Goal: Browse casually

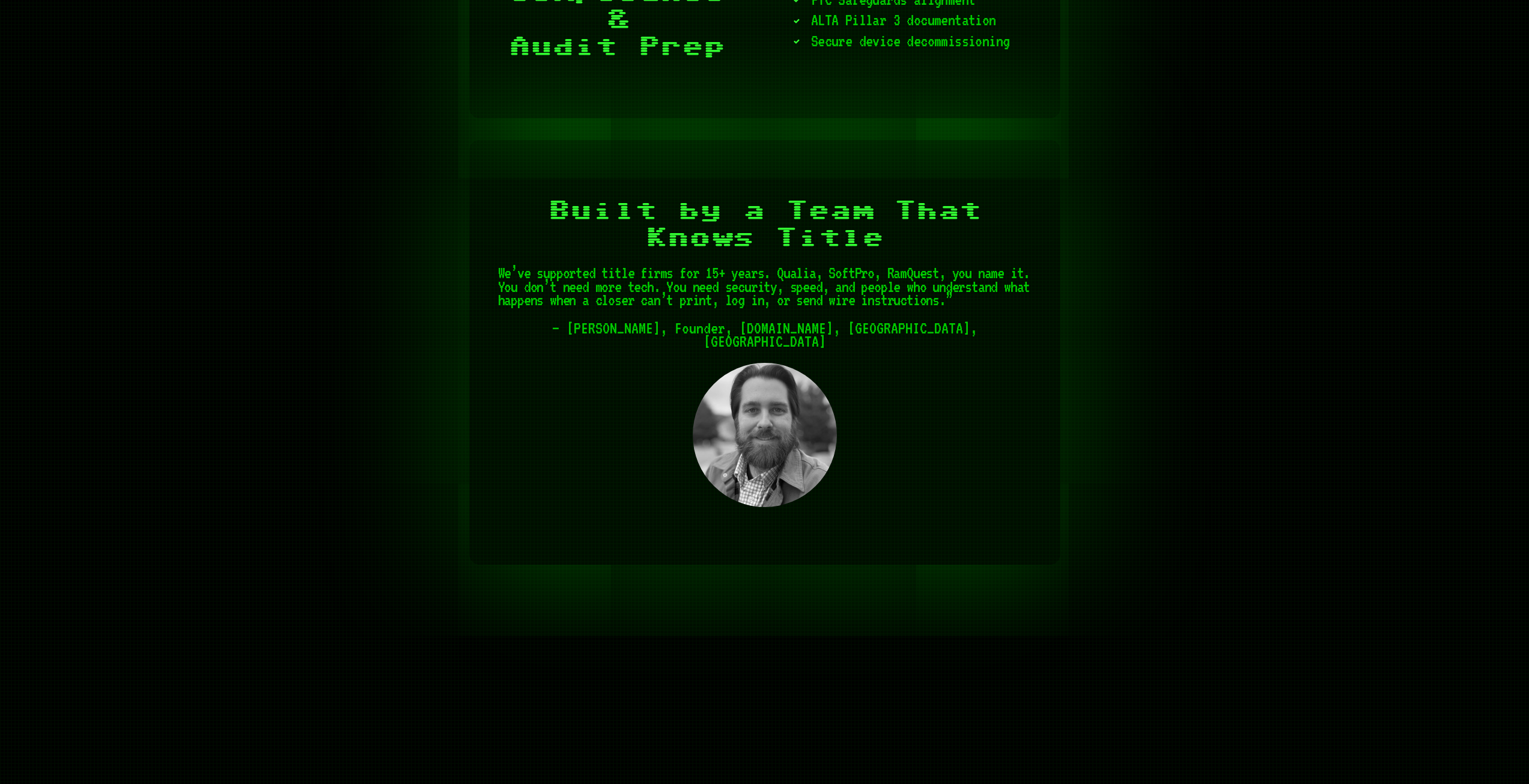
scroll to position [3423, 0]
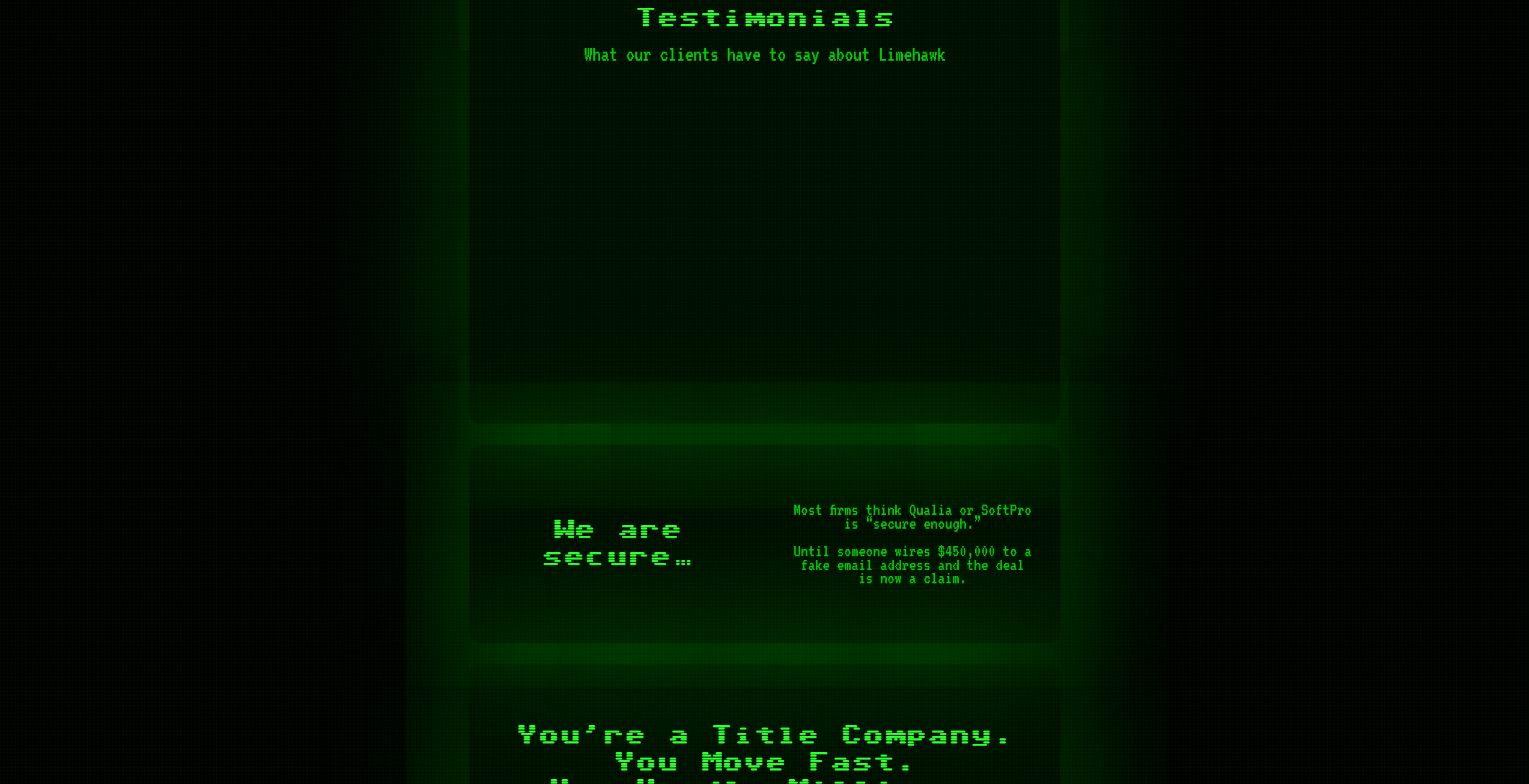
scroll to position [841, 0]
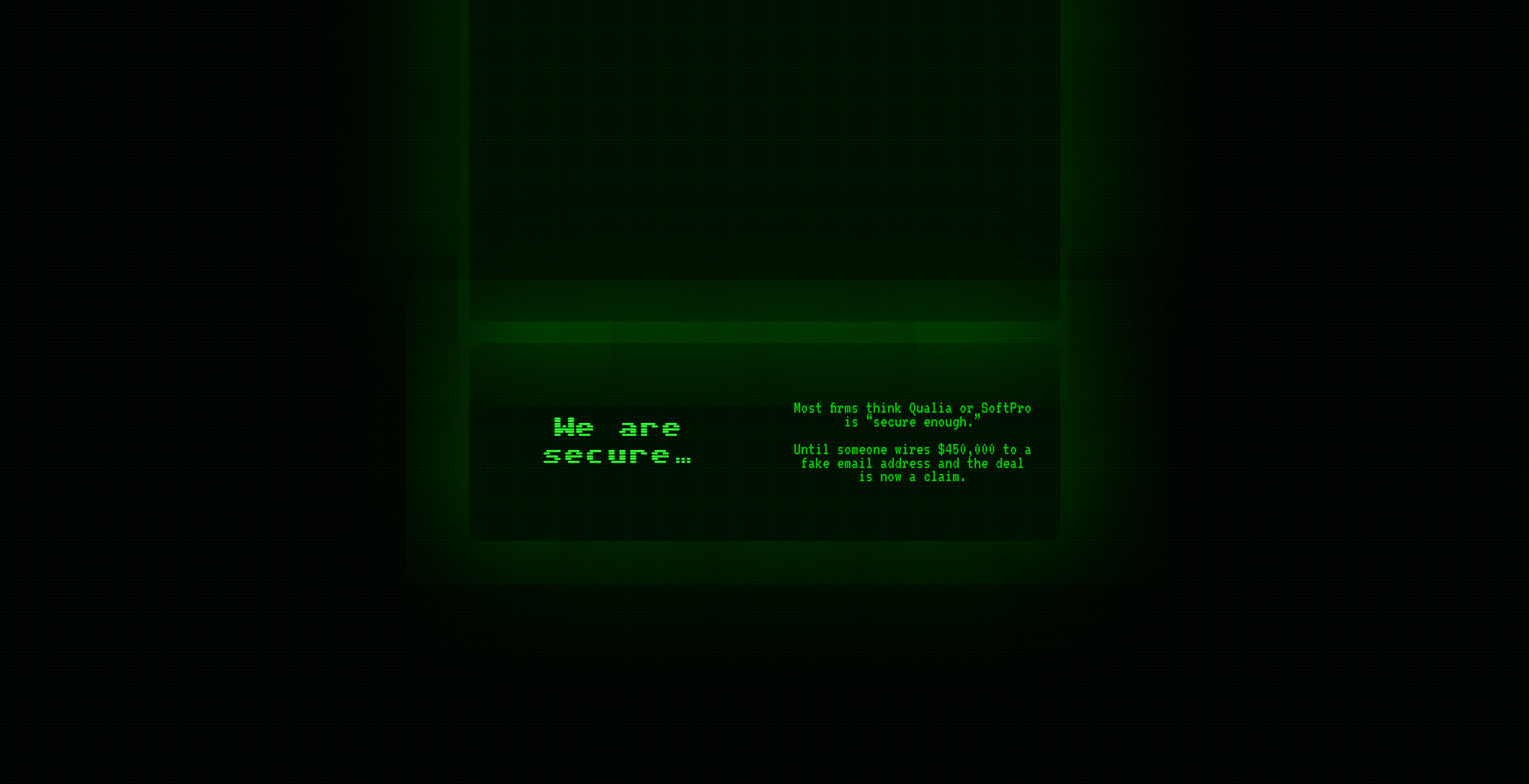
scroll to position [1021, 0]
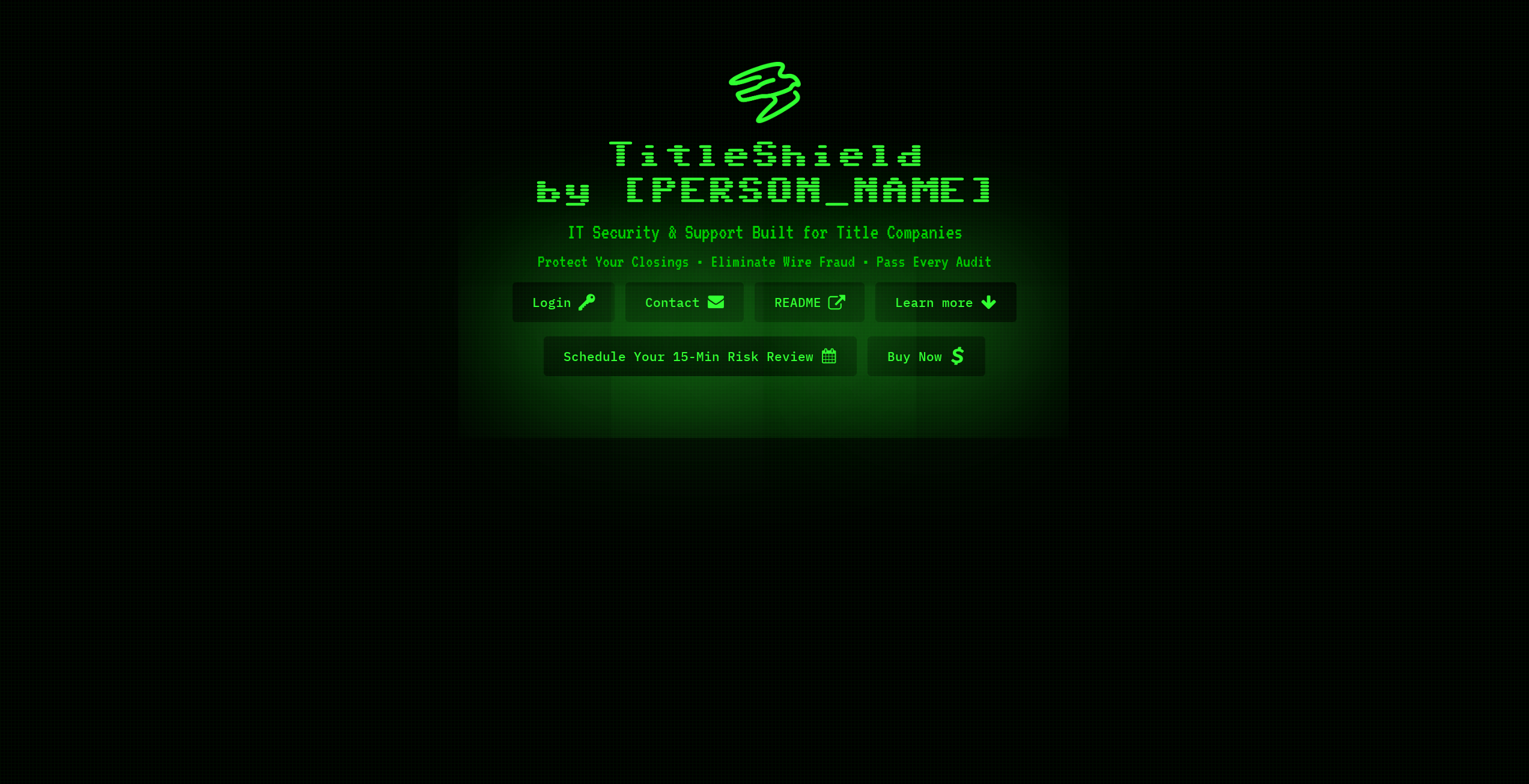
scroll to position [180, 0]
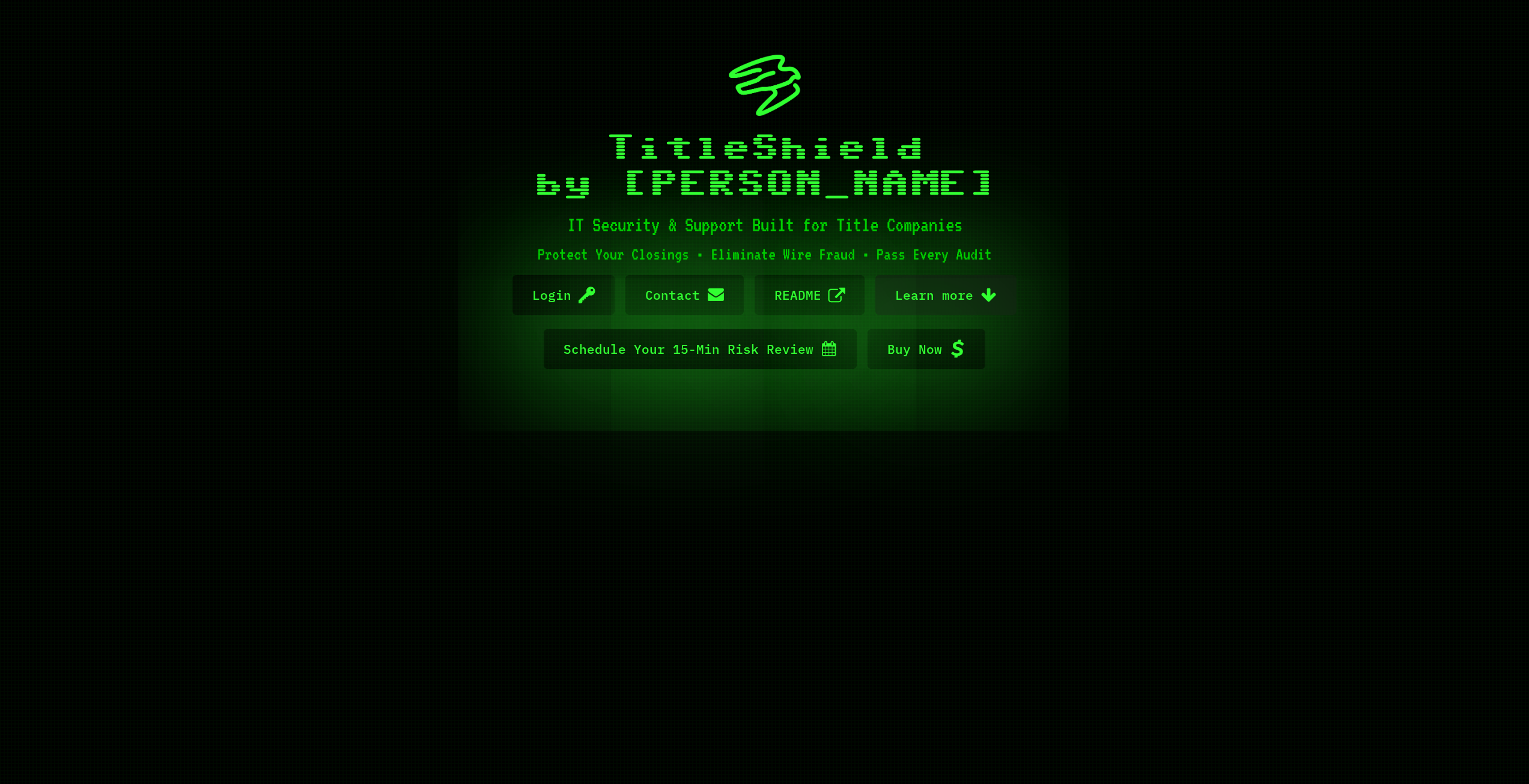
click at [942, 292] on span "Learn more" at bounding box center [934, 295] width 78 height 40
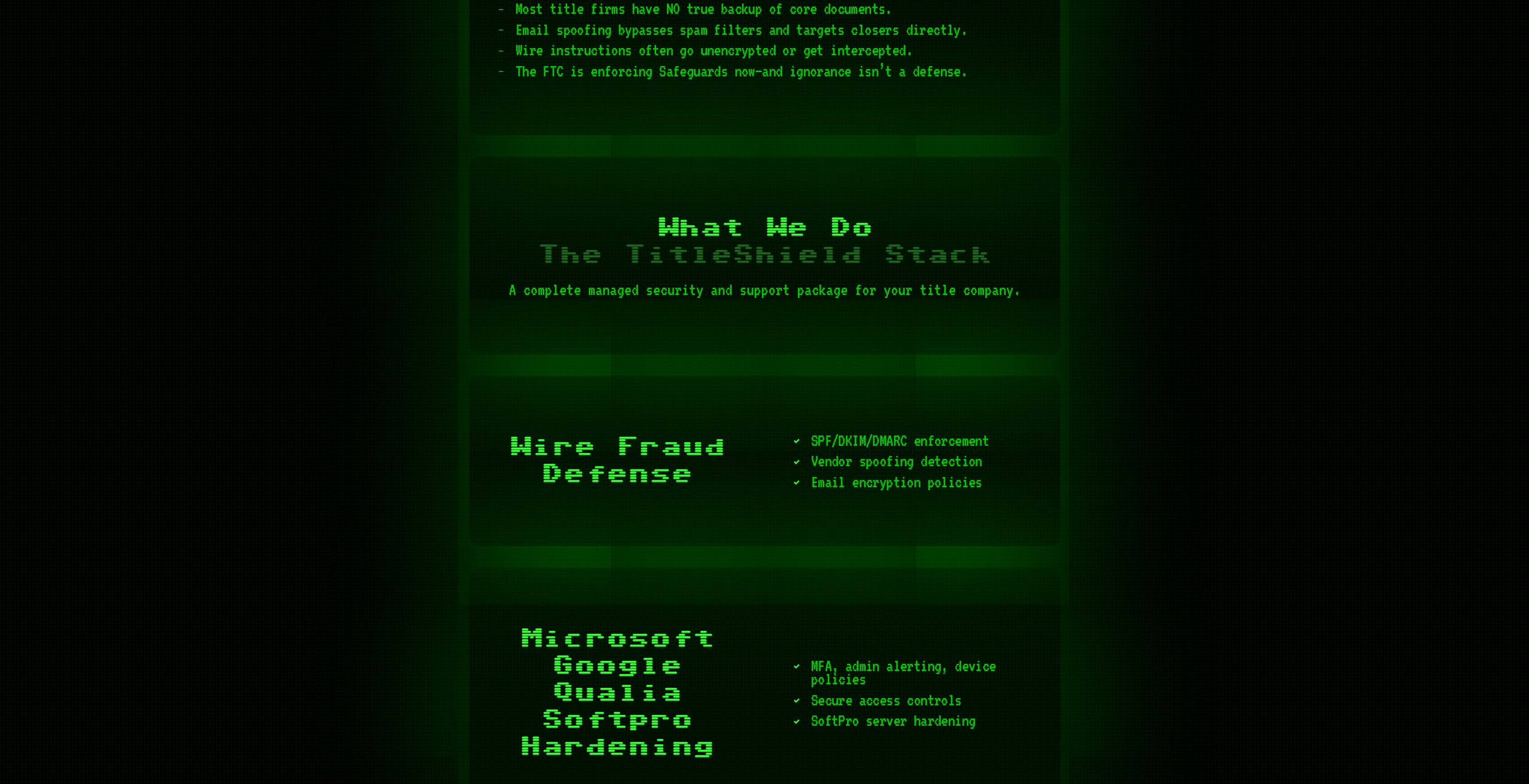
scroll to position [2007, 0]
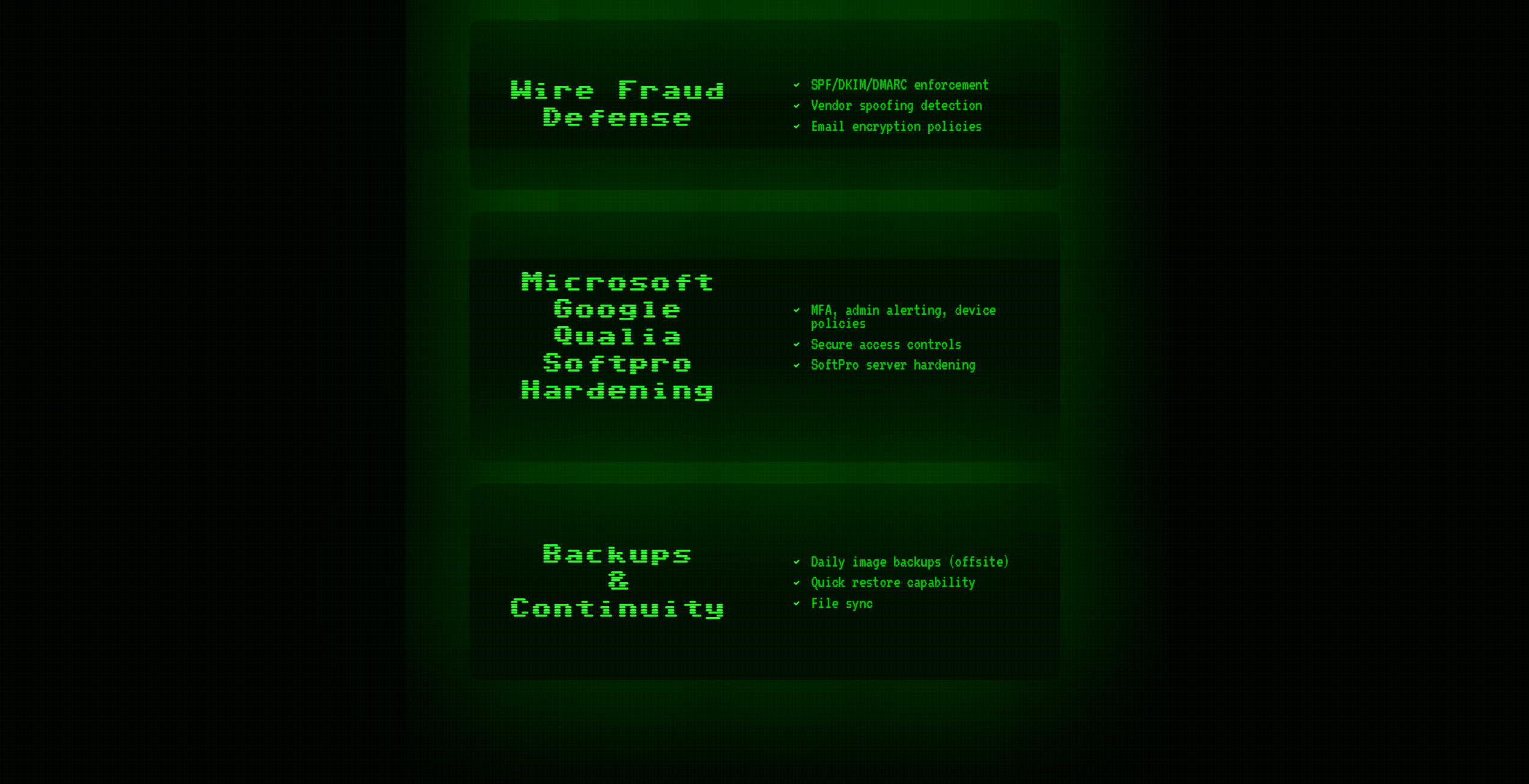
scroll to position [2343, 0]
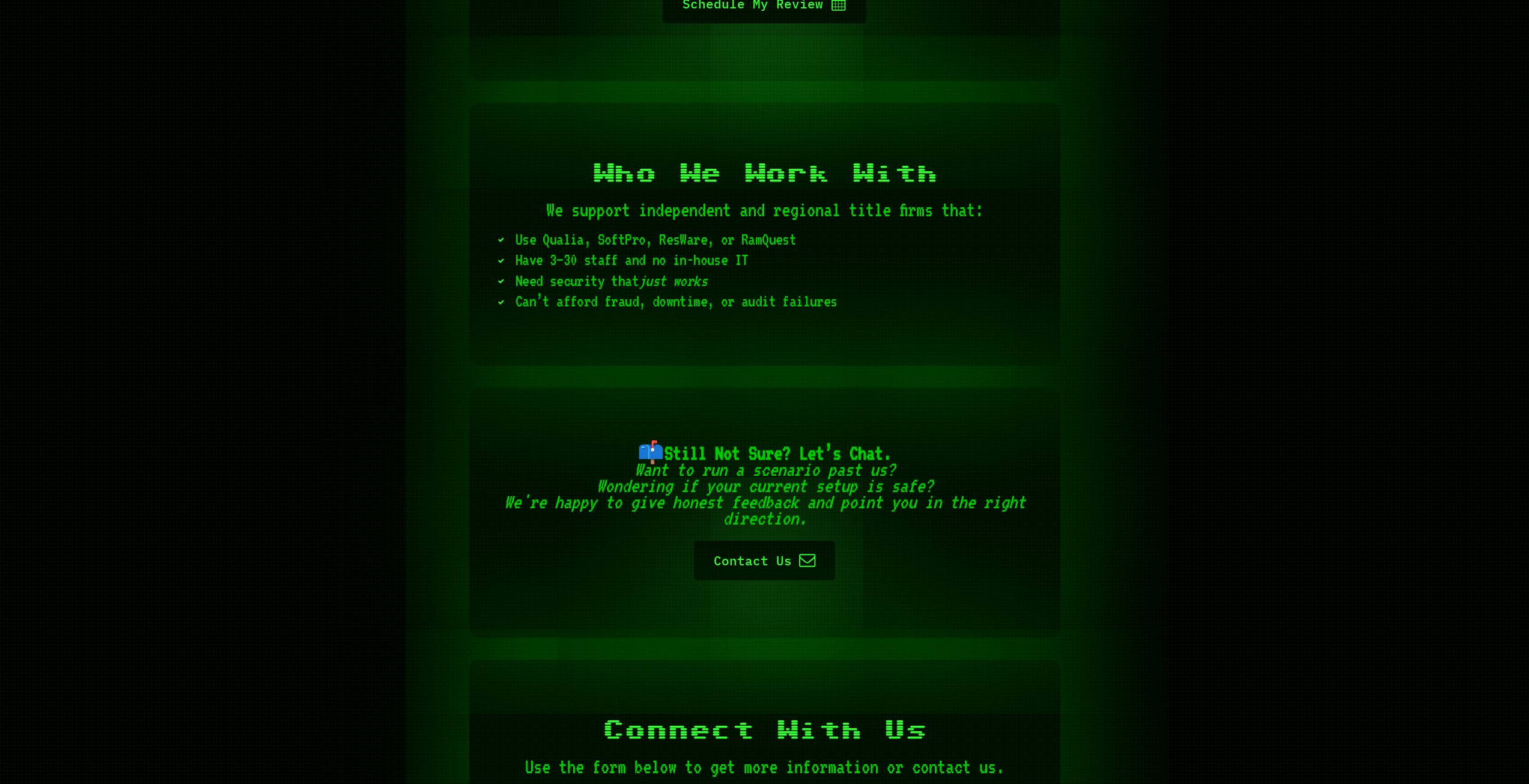
scroll to position [5466, 0]
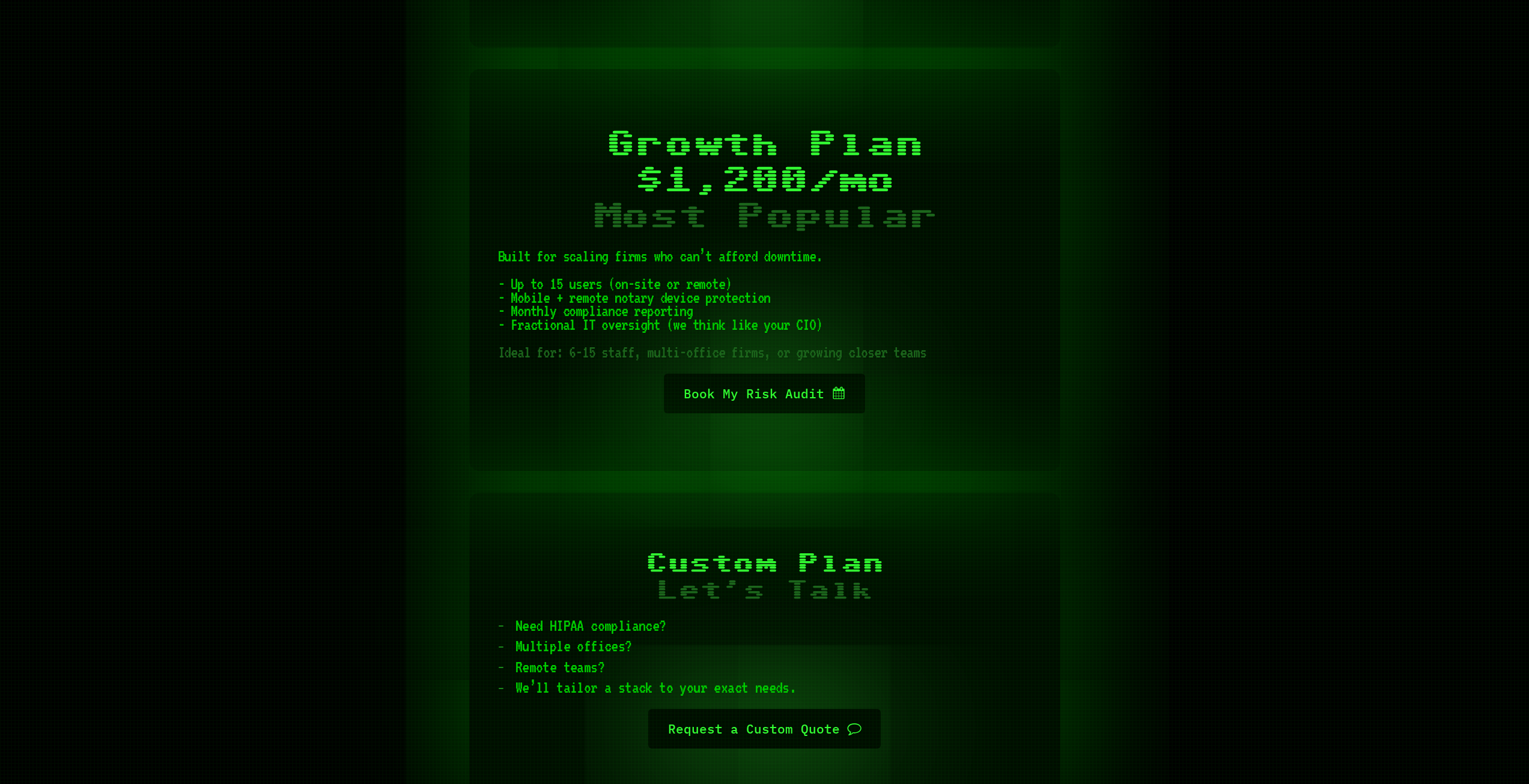
scroll to position [4445, 0]
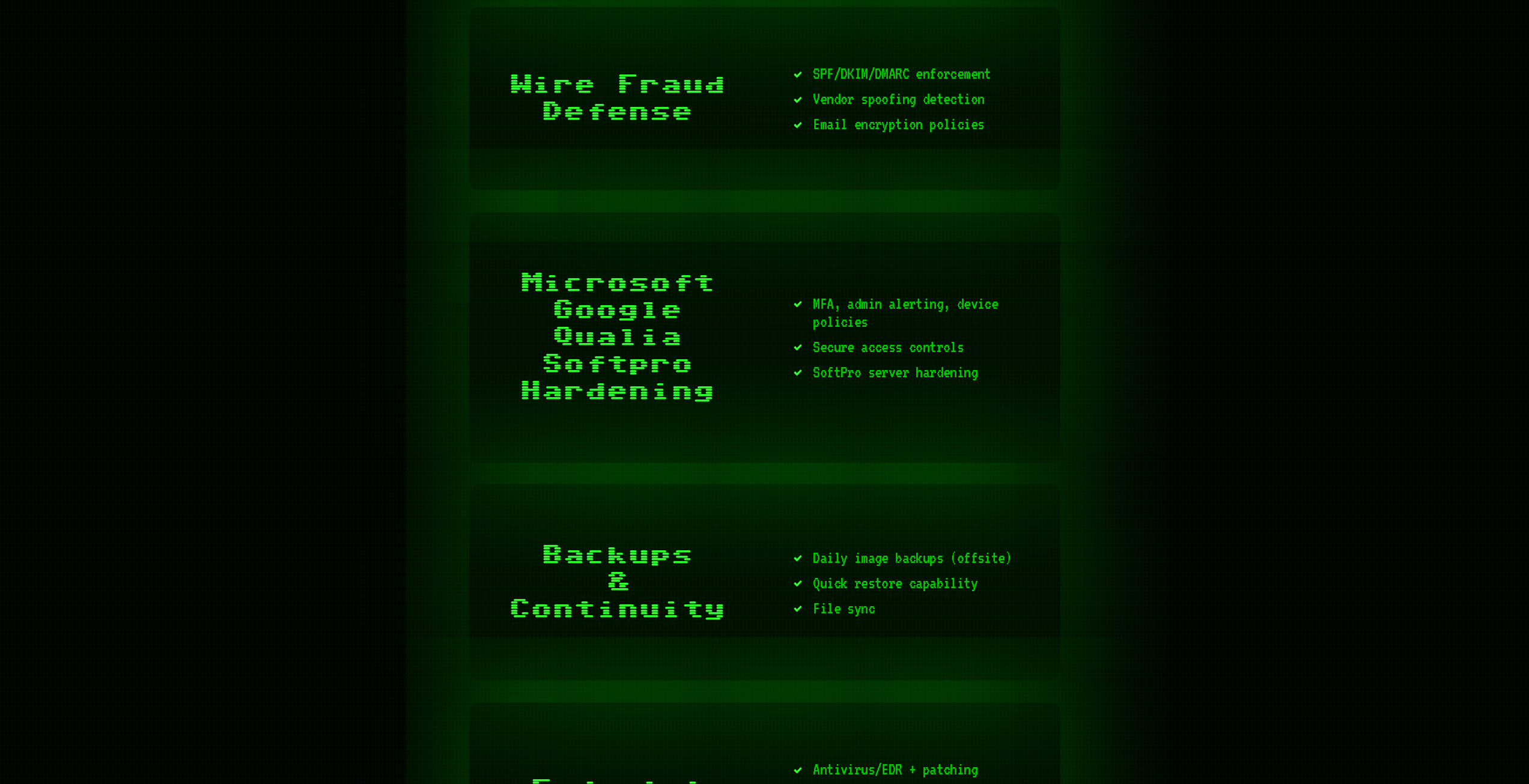
scroll to position [2402, 0]
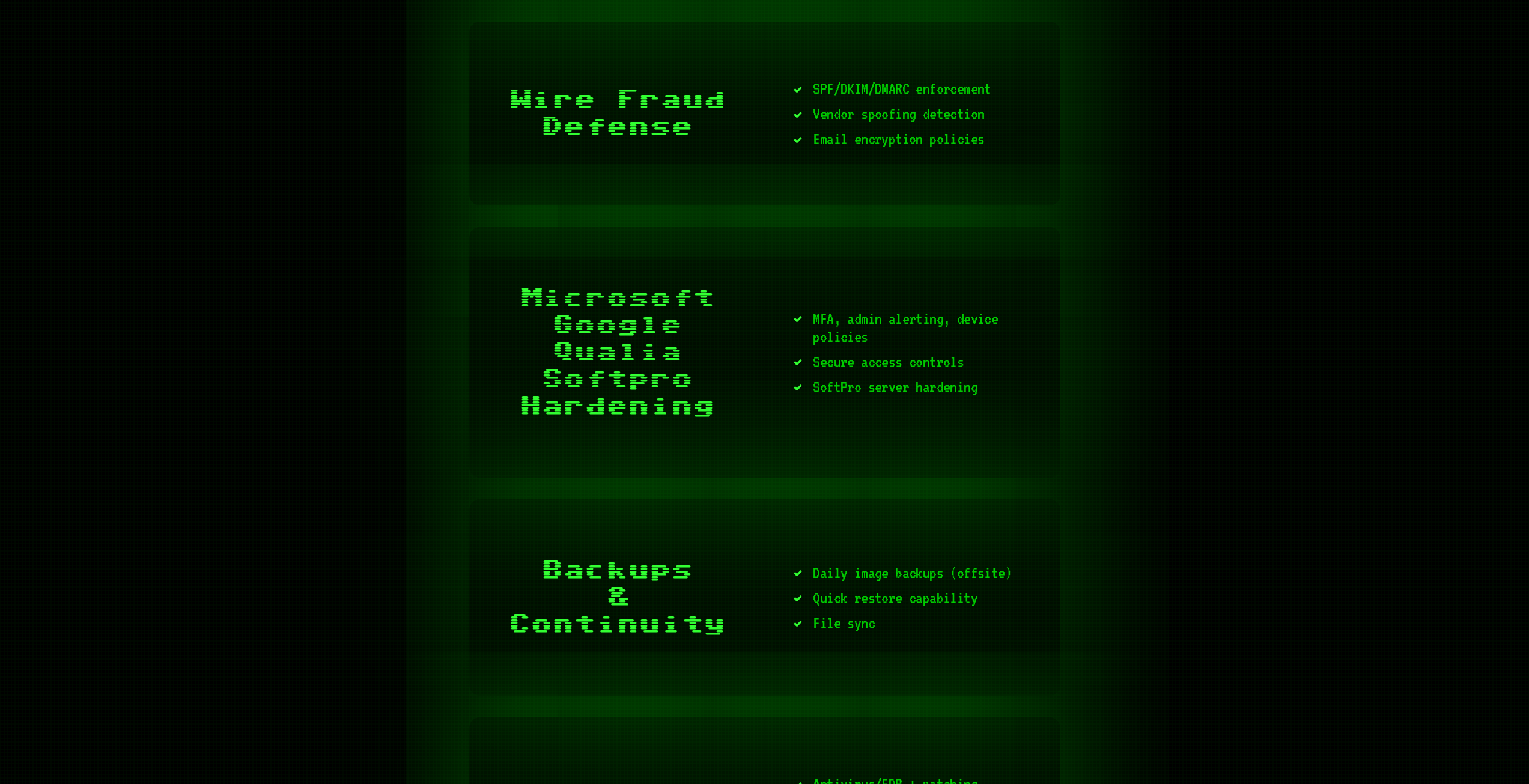
click at [846, 361] on p "Secure access controls" at bounding box center [922, 361] width 218 height 18
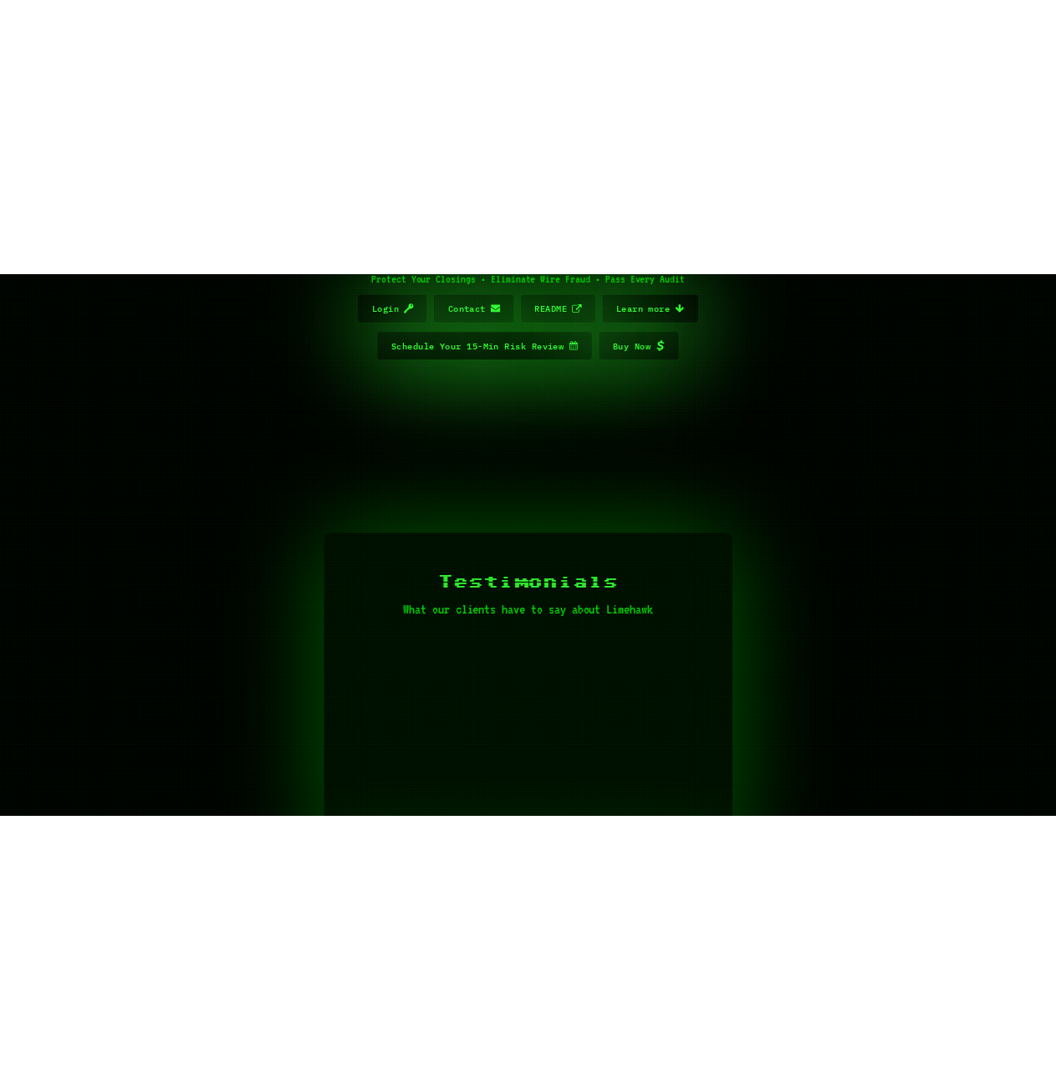
scroll to position [836, 0]
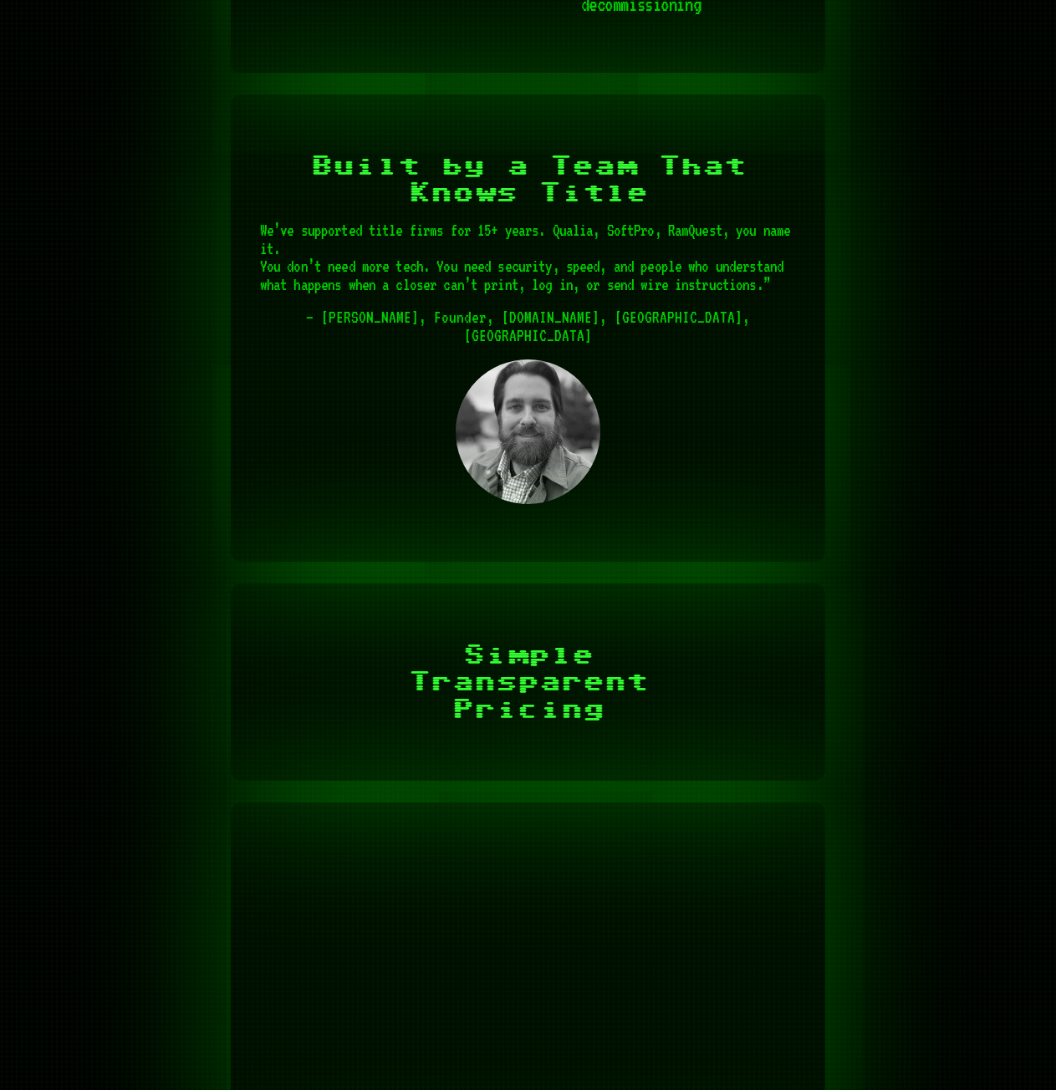
scroll to position [4179, 0]
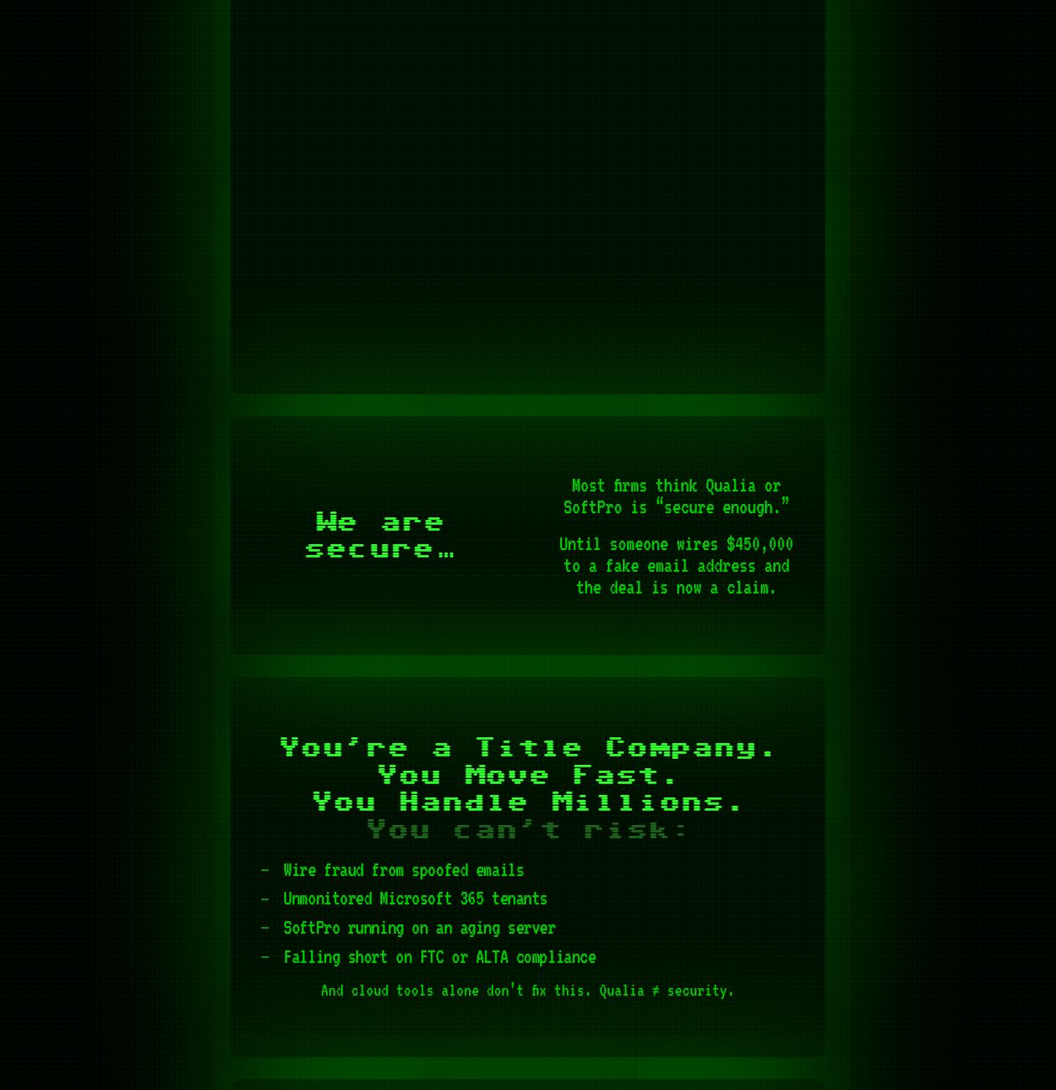
scroll to position [1337, 0]
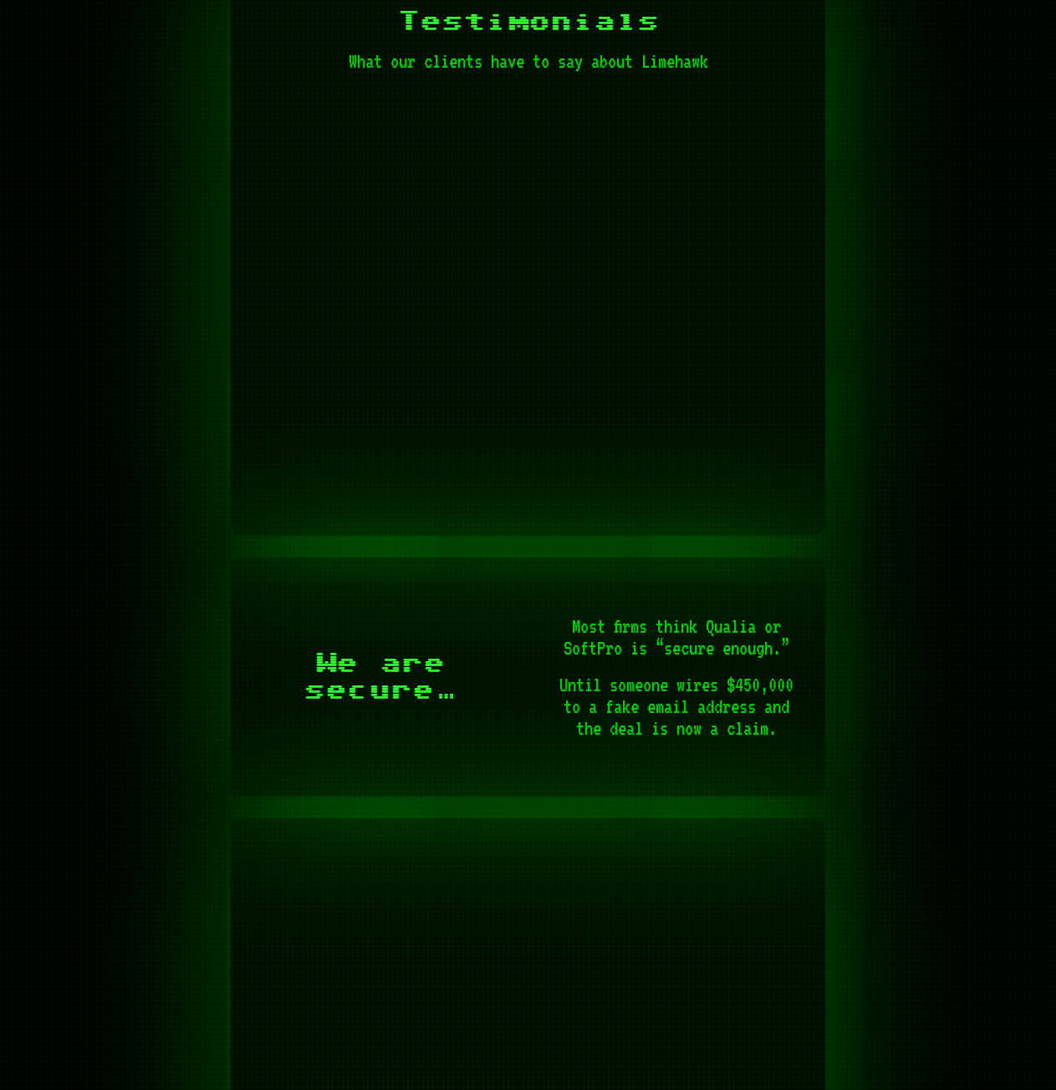
scroll to position [1170, 0]
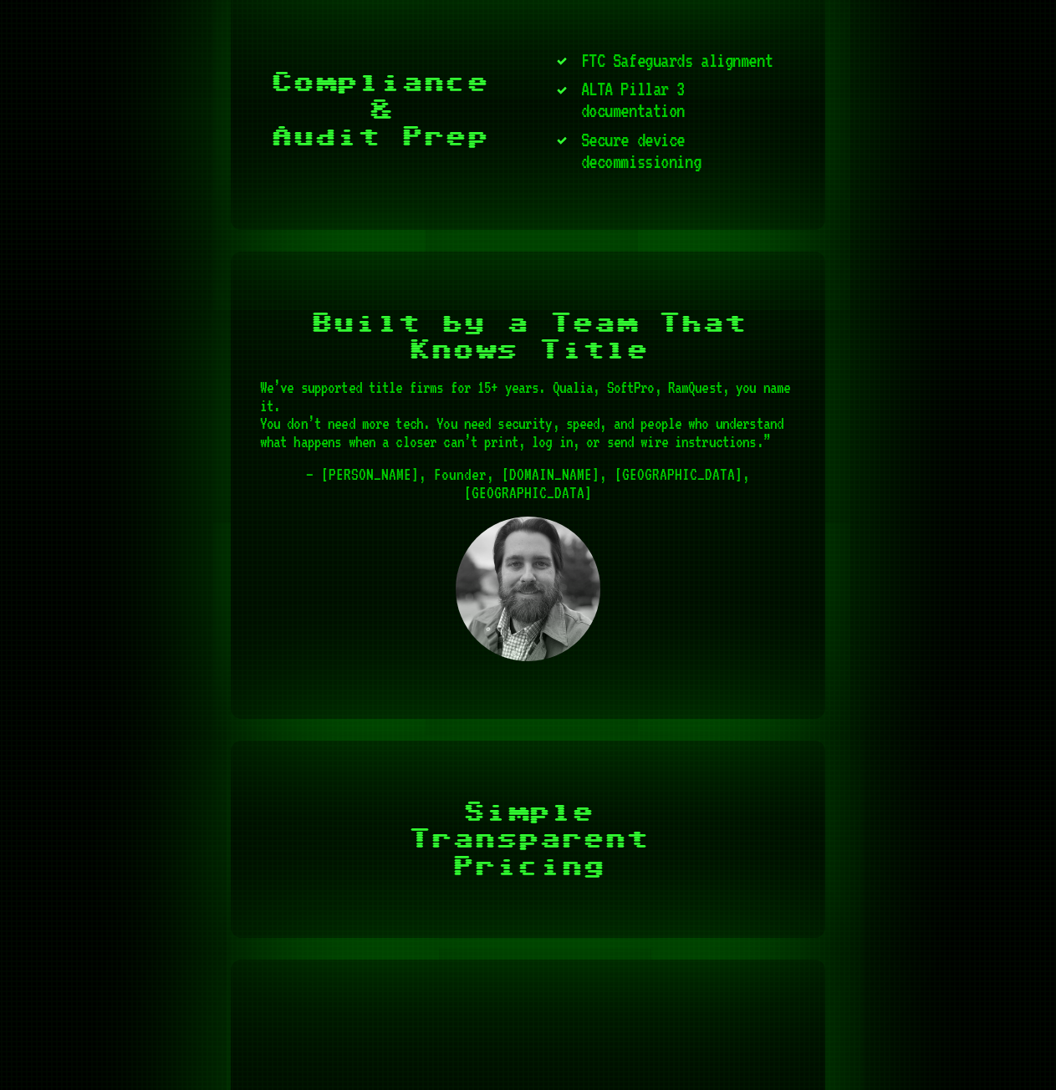
scroll to position [4012, 0]
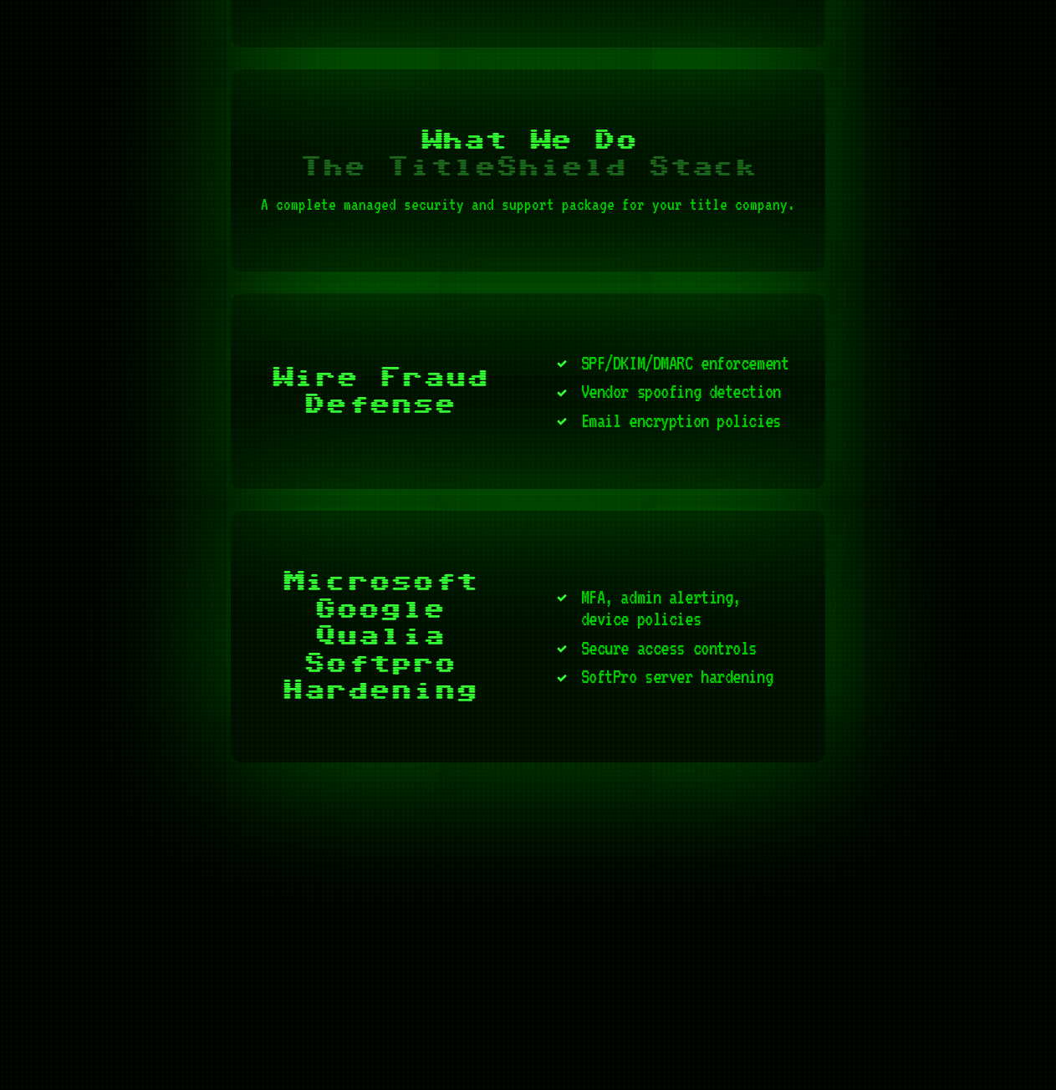
scroll to position [2758, 0]
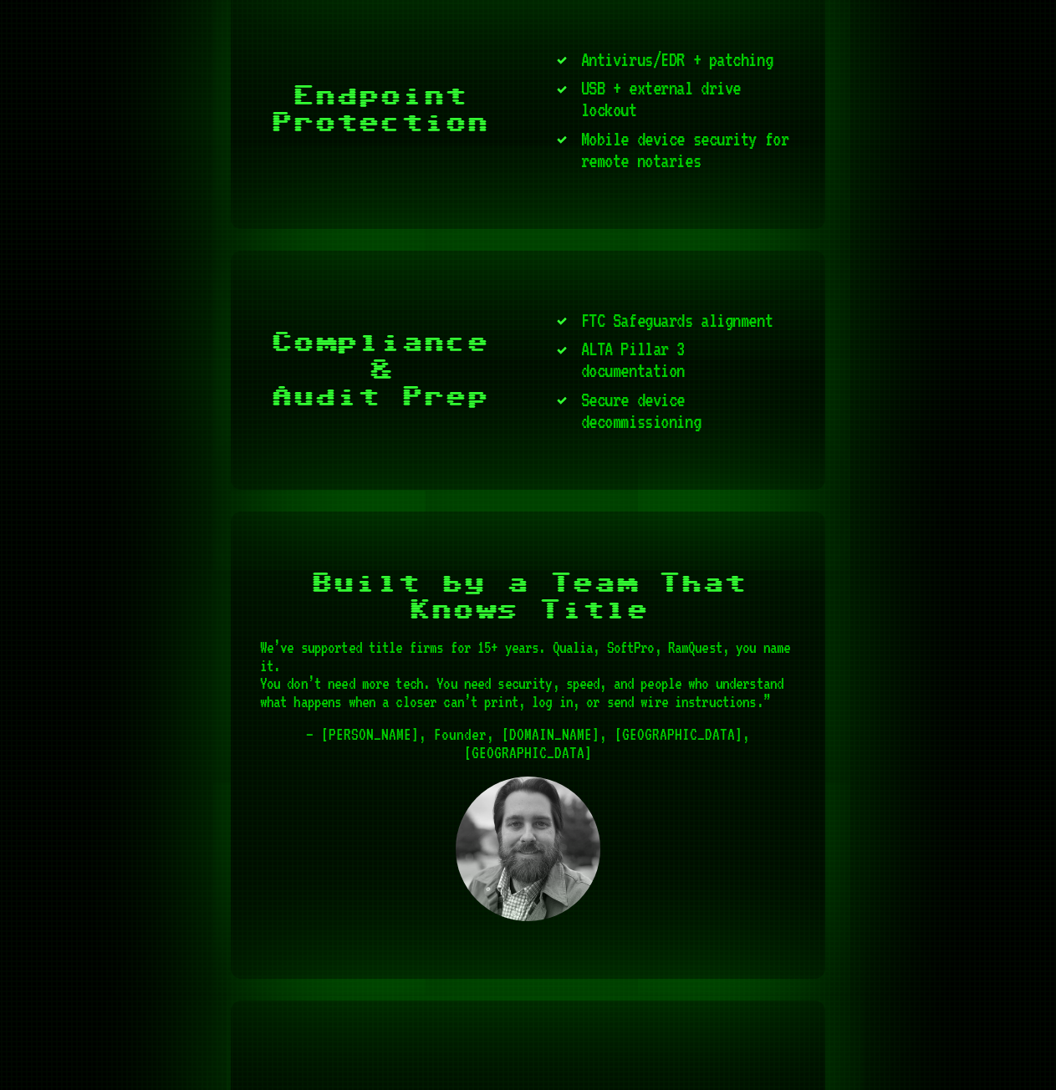
scroll to position [3678, 0]
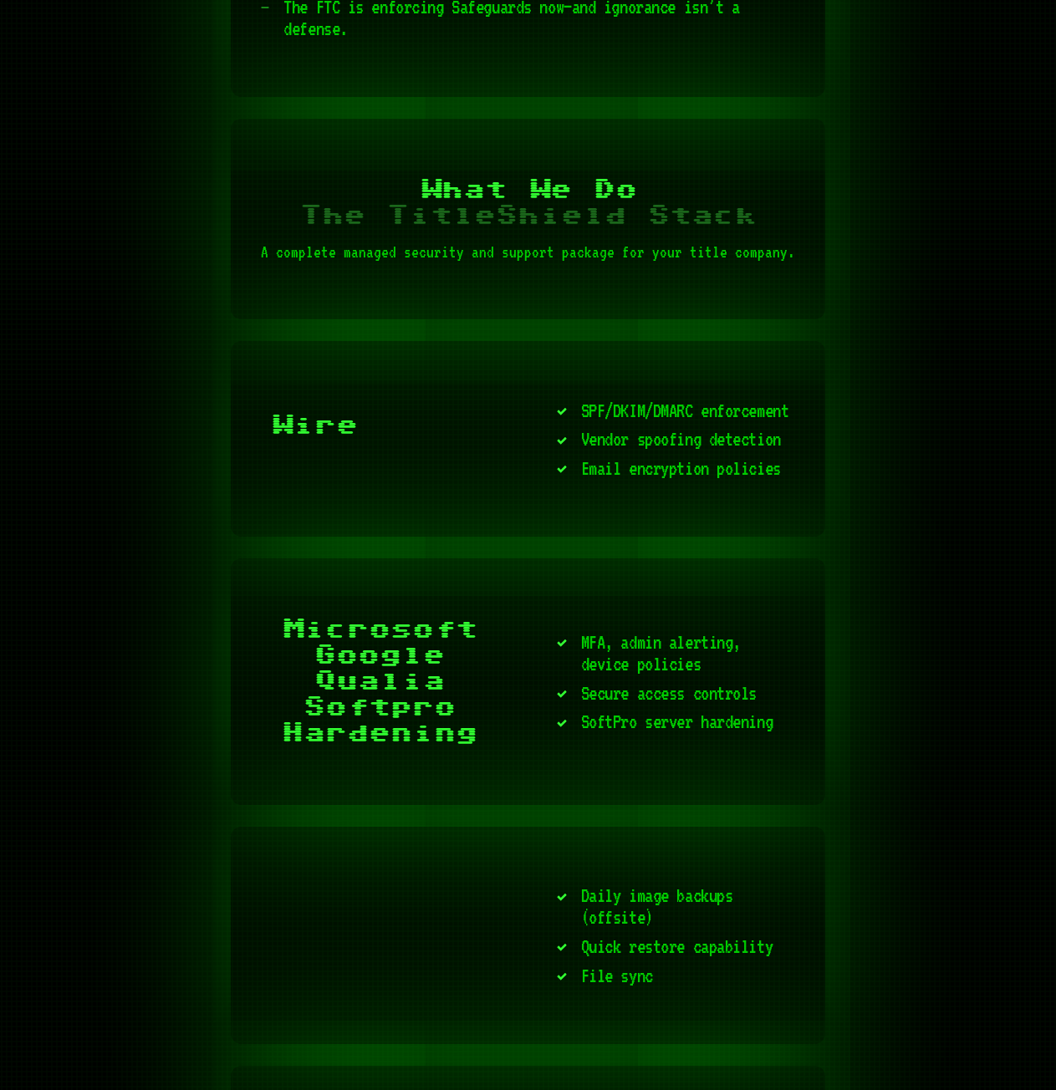
scroll to position [2591, 0]
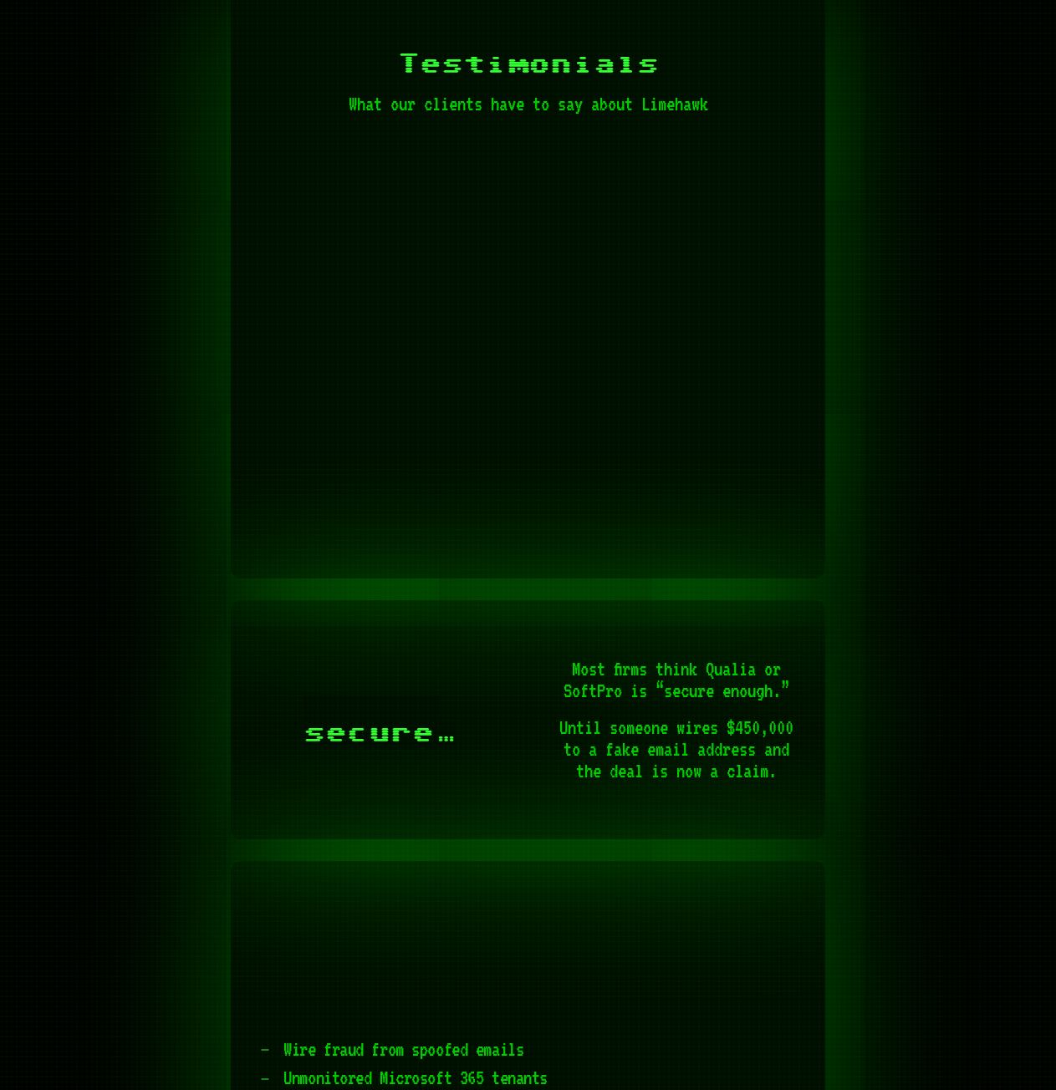
scroll to position [1337, 0]
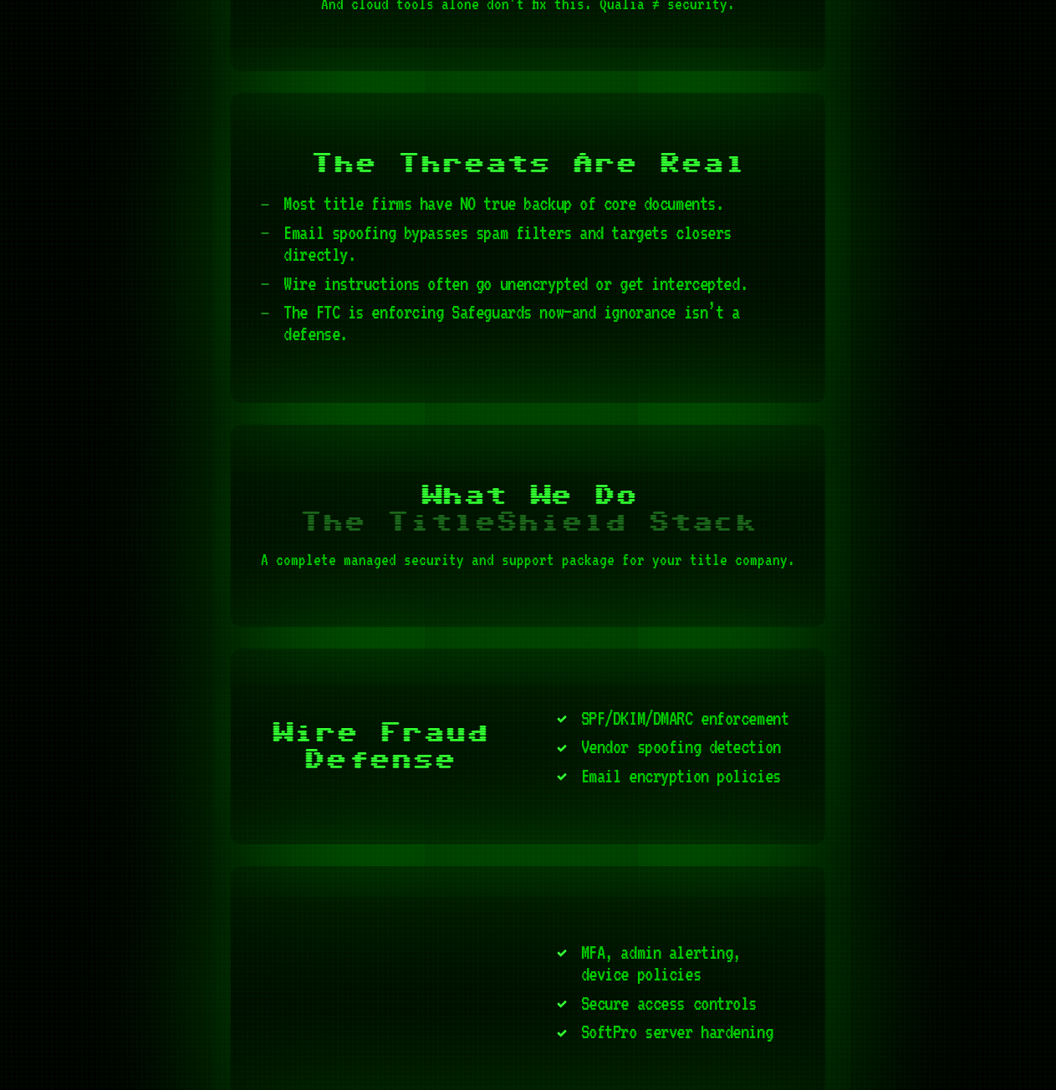
scroll to position [2424, 0]
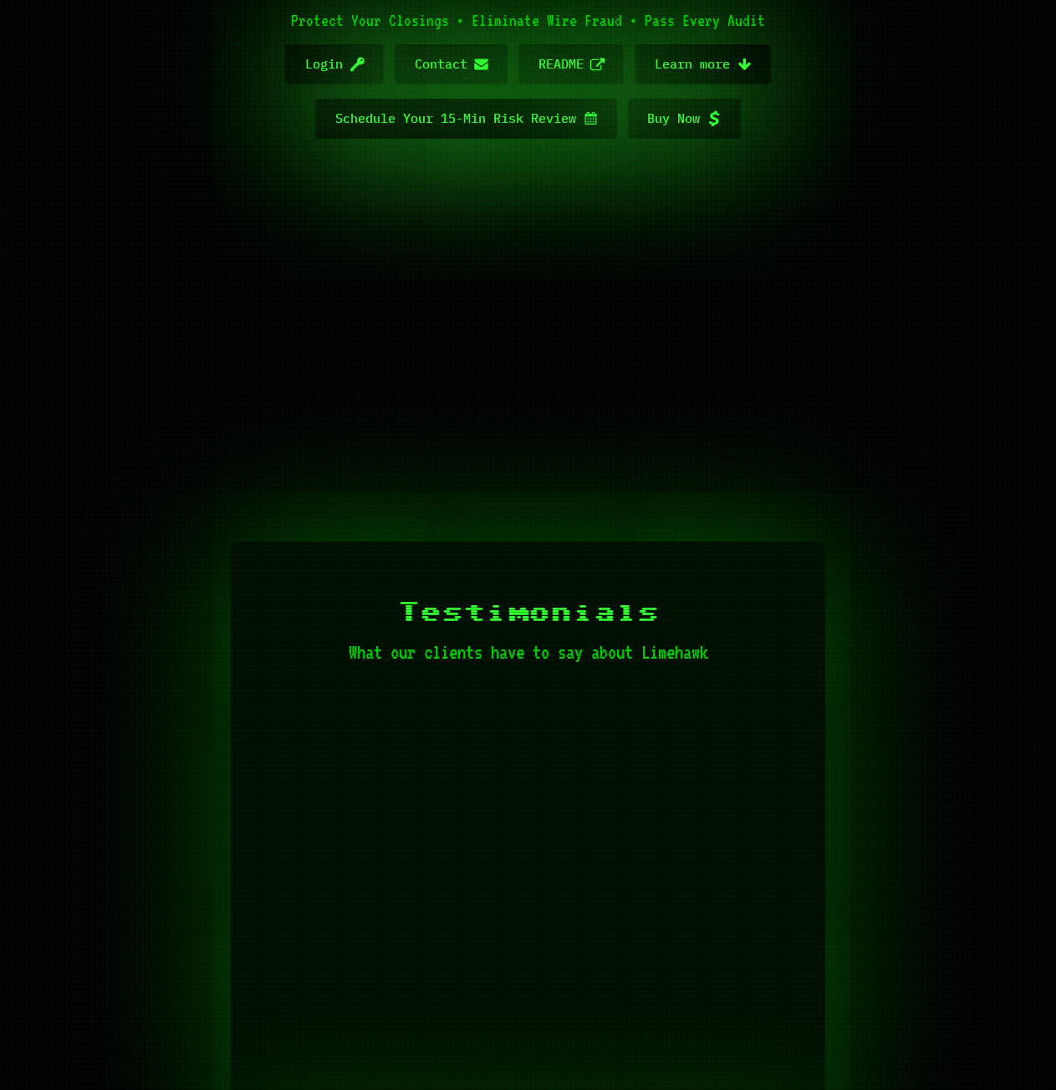
scroll to position [502, 0]
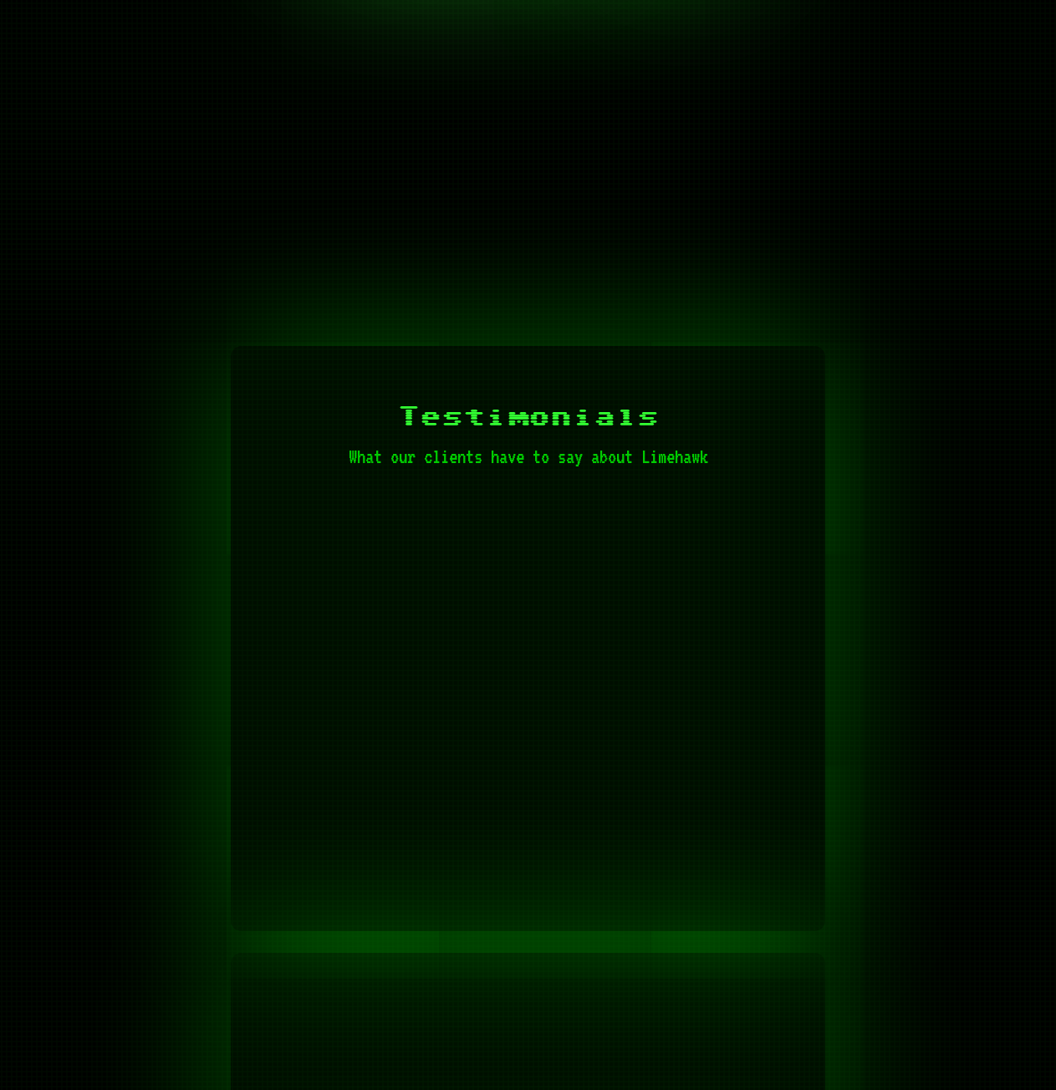
scroll to position [1254, 0]
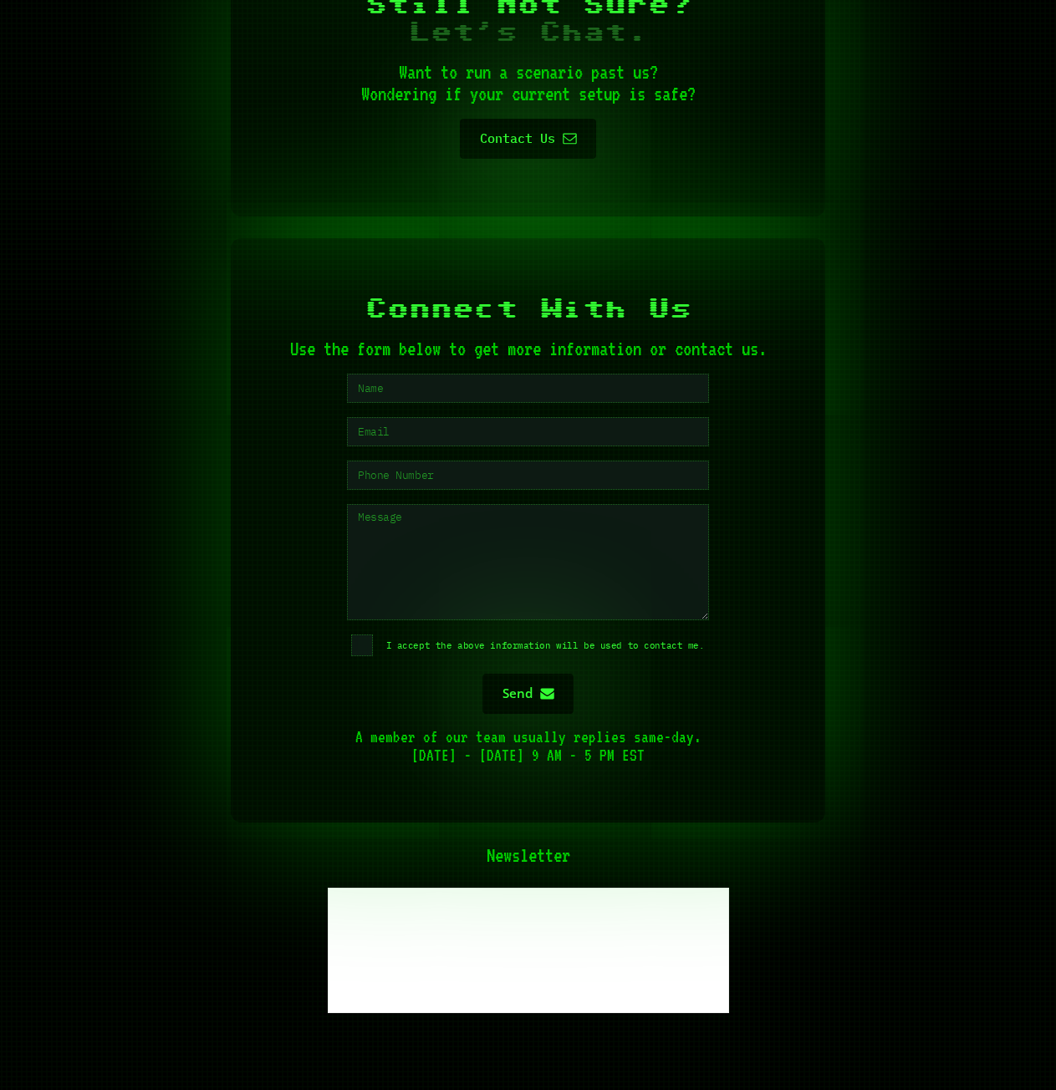
scroll to position [7006, 0]
